Goal: Transaction & Acquisition: Download file/media

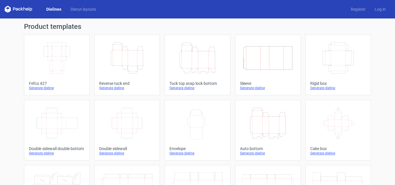
click at [183, 88] on div "Generate dieline" at bounding box center [197, 88] width 56 height 5
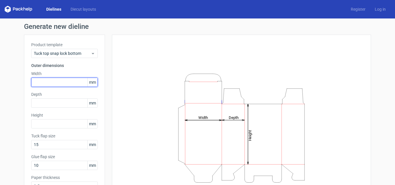
click at [81, 80] on input "text" at bounding box center [64, 82] width 66 height 9
click at [47, 79] on input "text" at bounding box center [64, 82] width 66 height 9
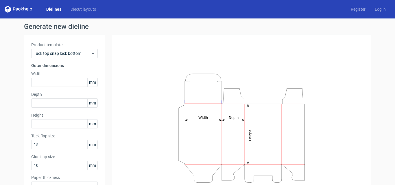
click at [57, 76] on label "Width" at bounding box center [64, 74] width 66 height 6
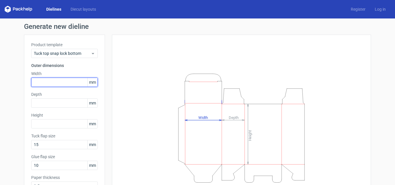
click at [55, 81] on input "text" at bounding box center [64, 82] width 66 height 9
click at [63, 80] on input "65" at bounding box center [64, 82] width 66 height 9
type input "6"
type input "165"
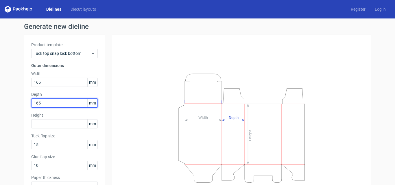
type input "165"
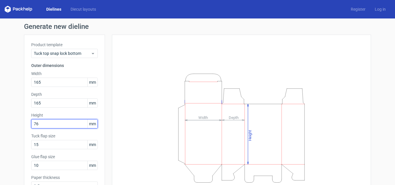
scroll to position [41, 0]
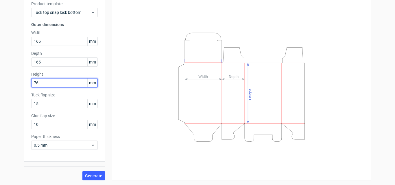
type input "76"
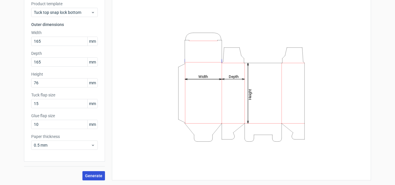
drag, startPoint x: 107, startPoint y: 184, endPoint x: 101, endPoint y: 176, distance: 10.3
click at [105, 181] on div "Generate new dieline Product template Tuck top snap lock bottom Outer dimension…" at bounding box center [197, 81] width 395 height 208
click at [101, 175] on button "Generate" at bounding box center [93, 175] width 23 height 9
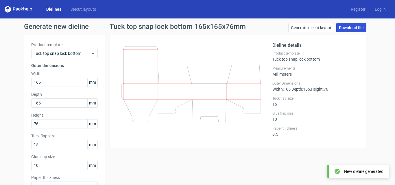
drag, startPoint x: 357, startPoint y: 26, endPoint x: 352, endPoint y: 27, distance: 4.7
click at [356, 26] on link "Download file" at bounding box center [351, 27] width 30 height 9
